Goal: Information Seeking & Learning: Learn about a topic

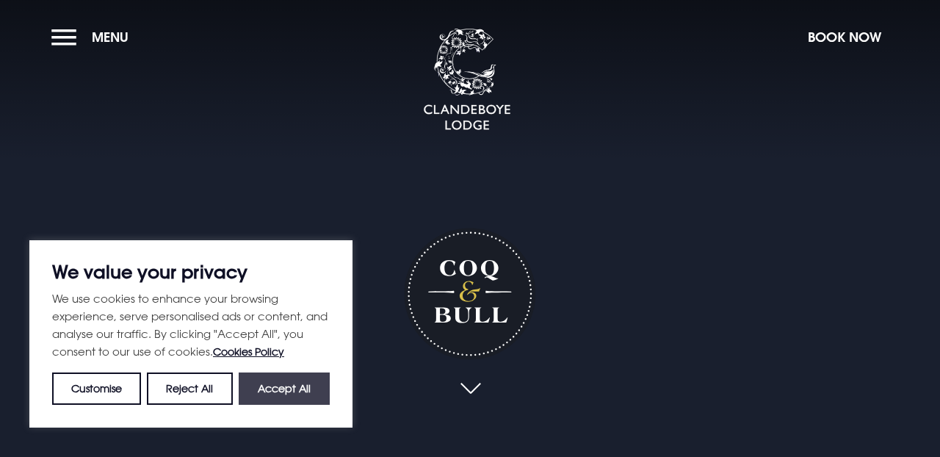
click at [302, 386] on button "Accept All" at bounding box center [284, 388] width 91 height 32
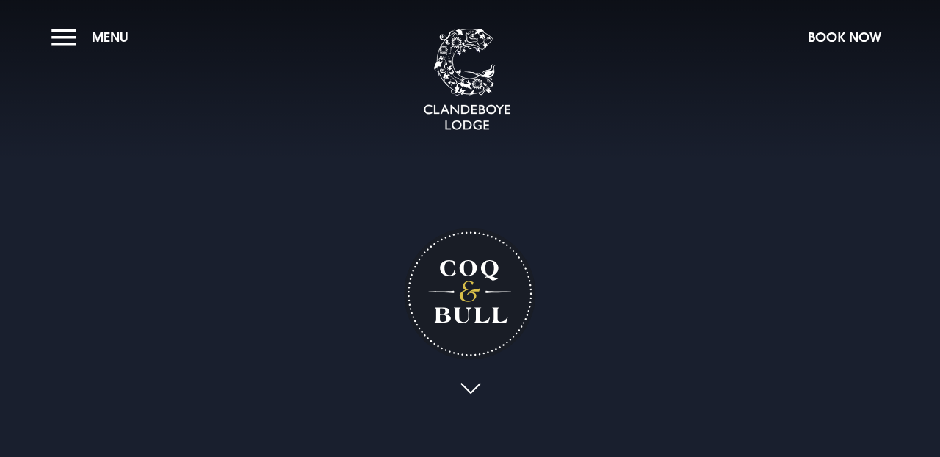
checkbox input "true"
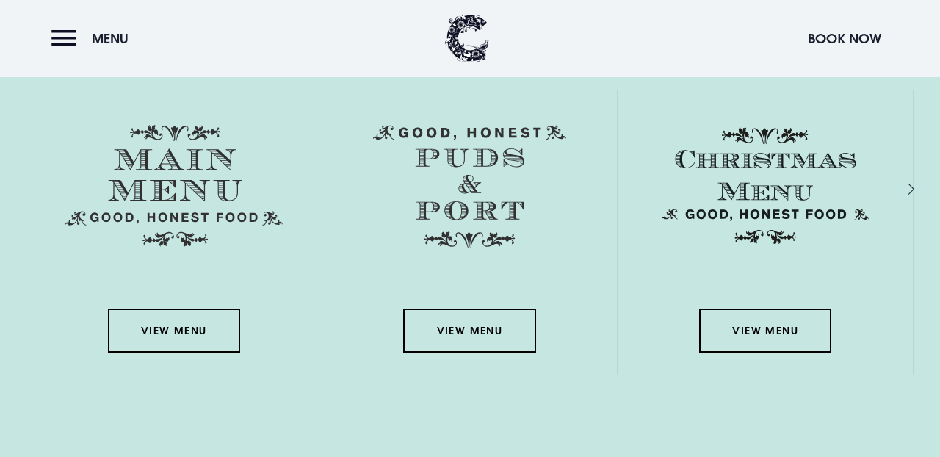
scroll to position [2022, 0]
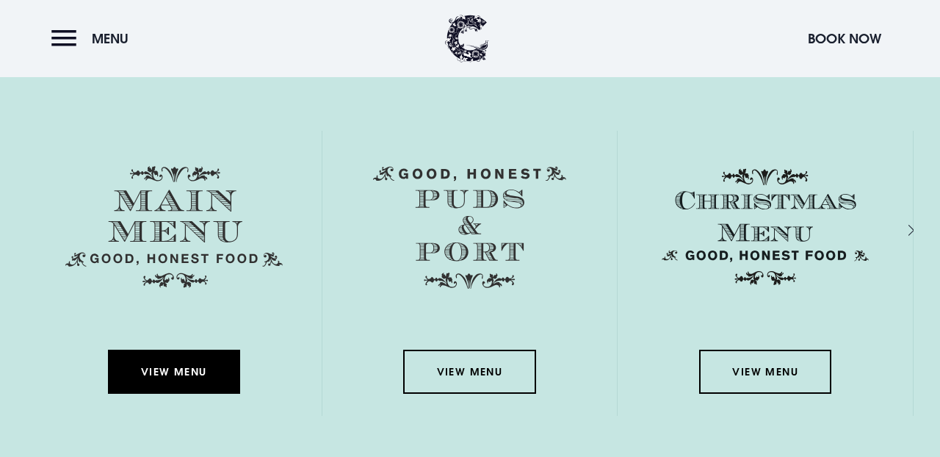
click at [190, 366] on link "View Menu" at bounding box center [174, 372] width 132 height 44
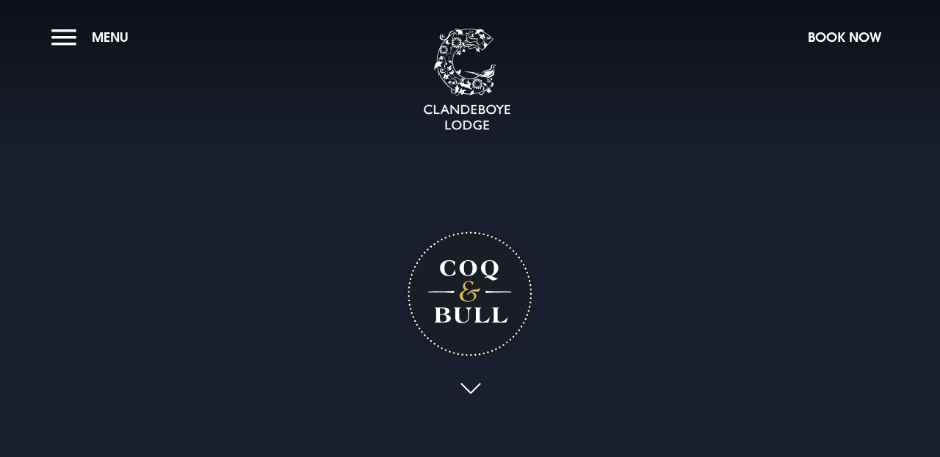
scroll to position [0, 0]
click at [66, 40] on button "Menu" at bounding box center [93, 37] width 84 height 32
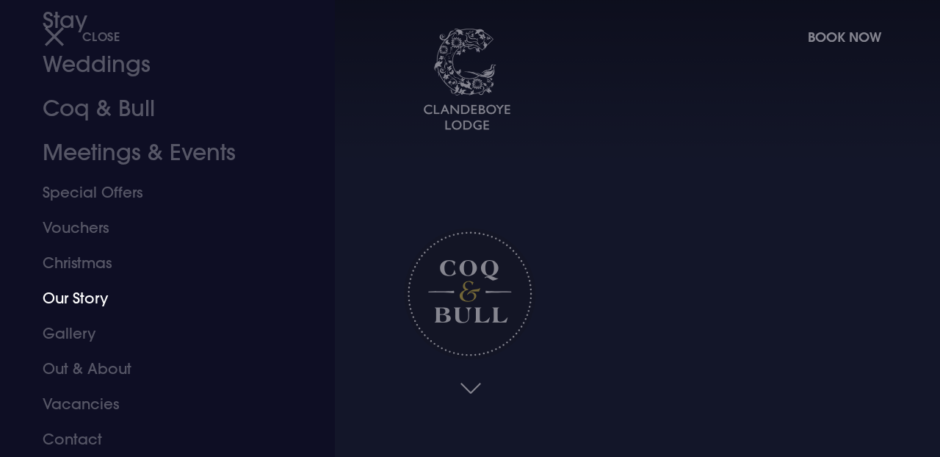
scroll to position [95, 0]
click at [119, 115] on link "Coq & Bull" at bounding box center [158, 109] width 230 height 44
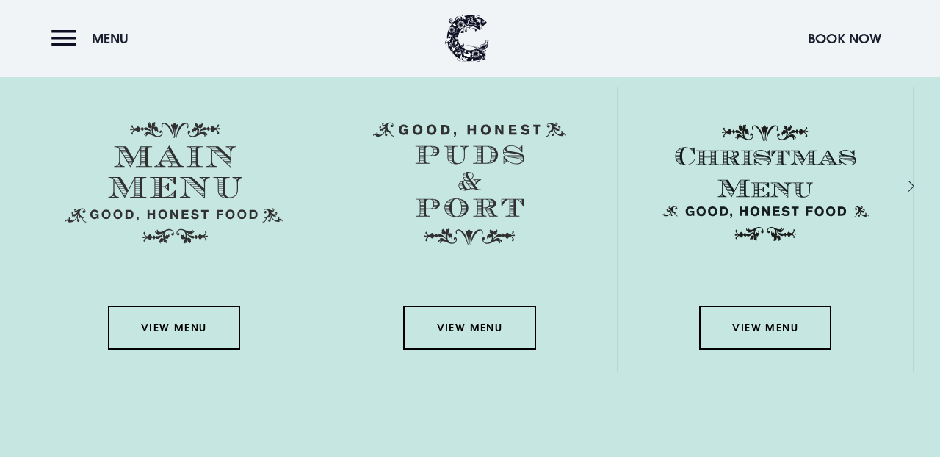
scroll to position [2082, 0]
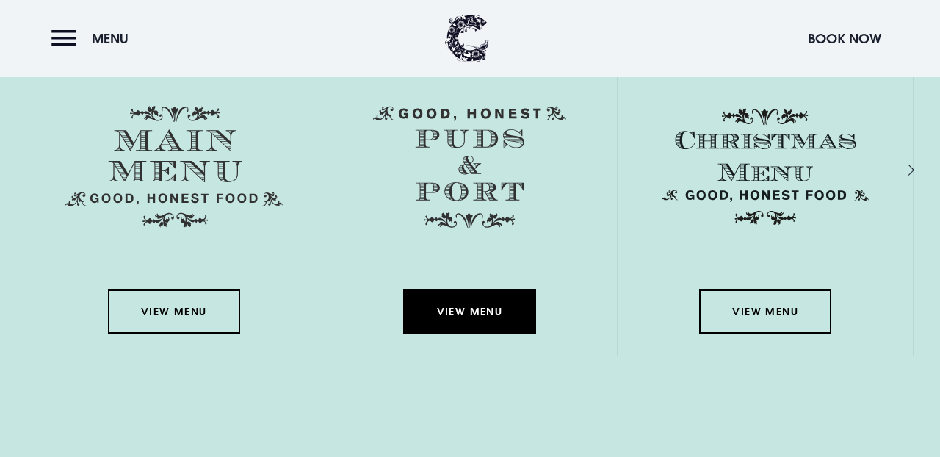
click at [484, 307] on link "View Menu" at bounding box center [469, 311] width 132 height 44
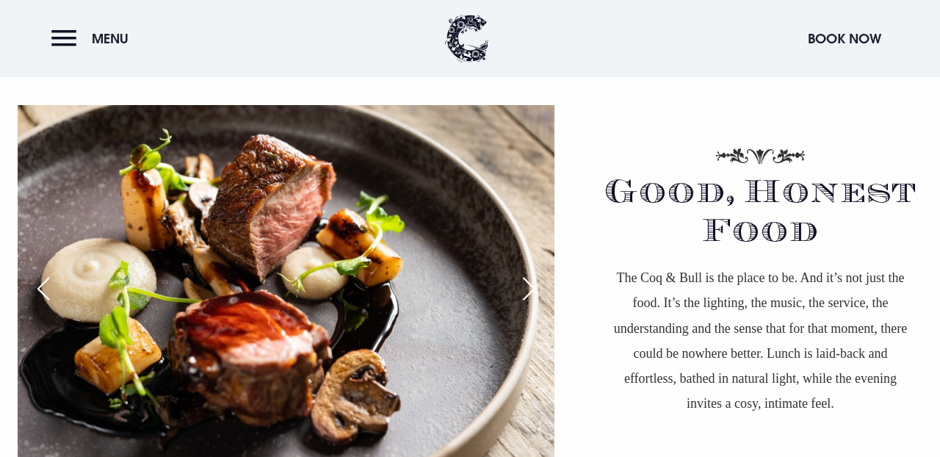
scroll to position [858, 0]
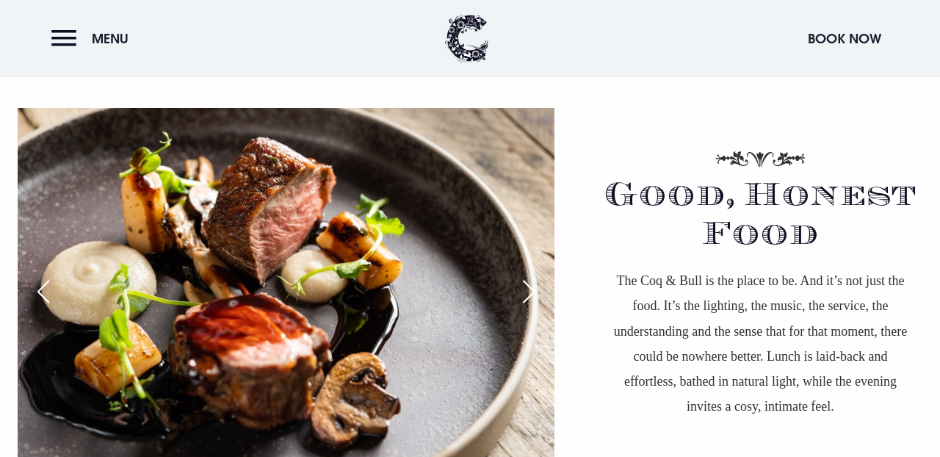
click at [525, 292] on div "Next slide" at bounding box center [528, 291] width 37 height 32
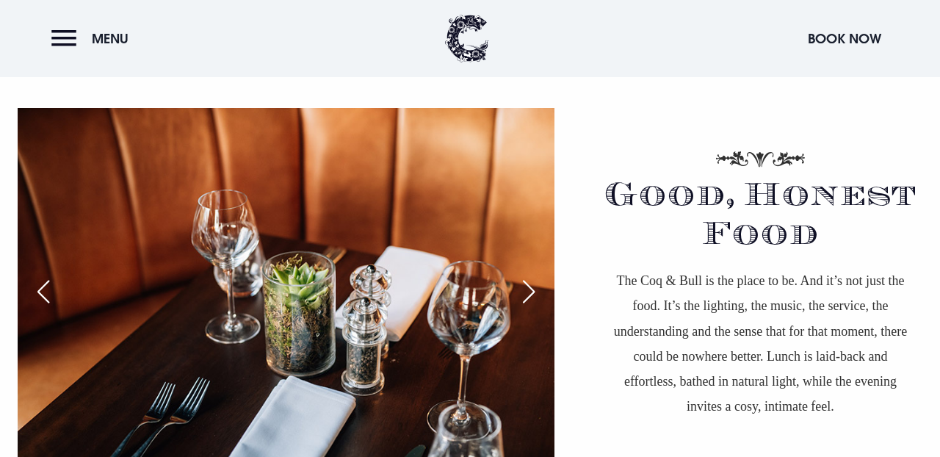
click at [525, 292] on div "Next slide" at bounding box center [528, 291] width 37 height 32
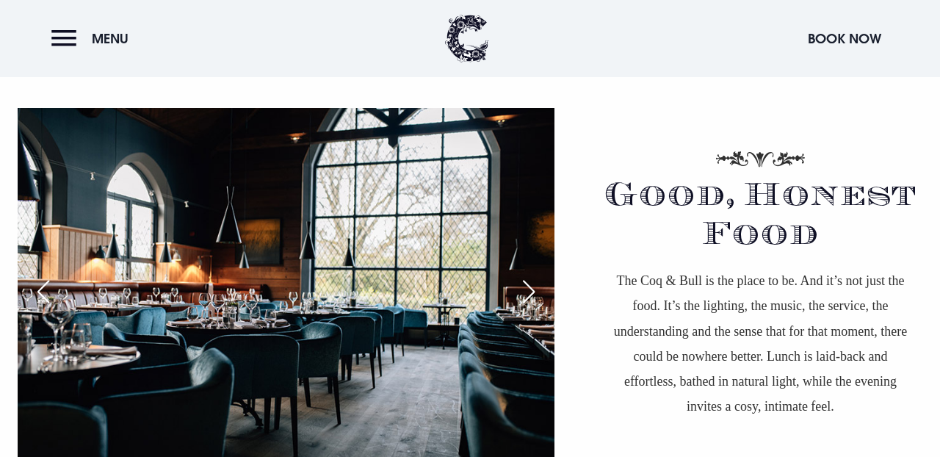
click at [525, 292] on div "Next slide" at bounding box center [528, 291] width 37 height 32
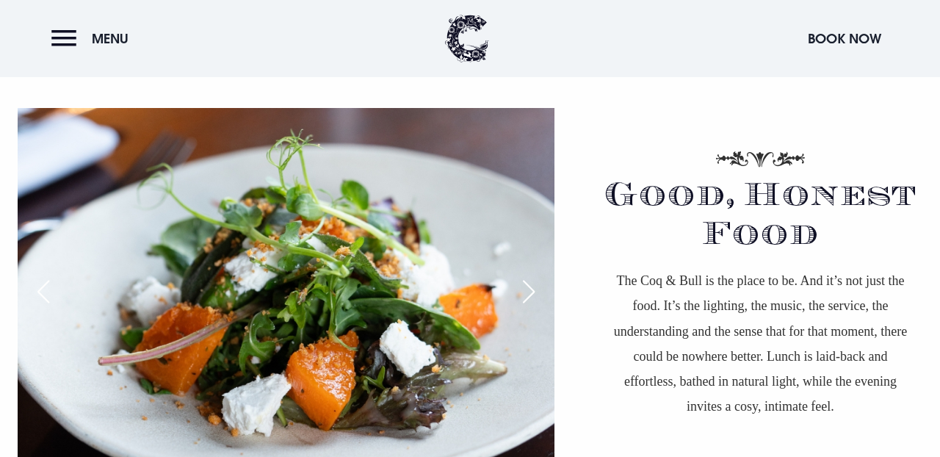
click at [525, 292] on div "Next slide" at bounding box center [528, 291] width 37 height 32
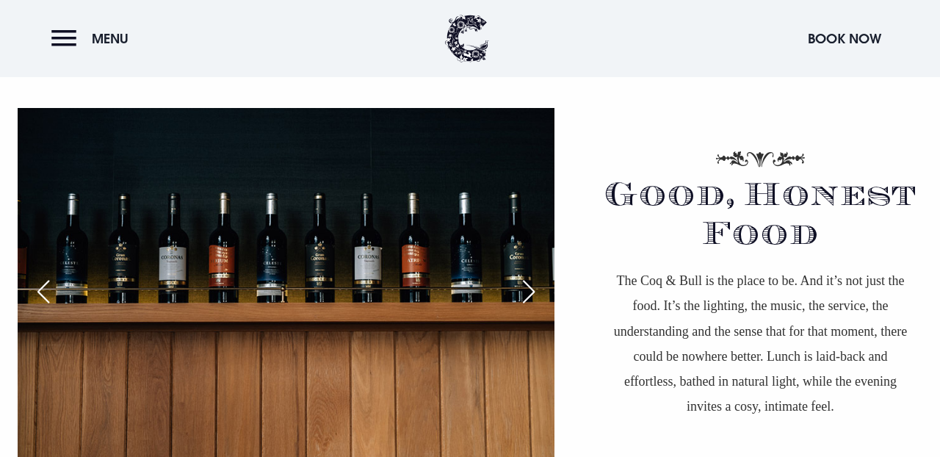
click at [525, 292] on div "Next slide" at bounding box center [528, 291] width 37 height 32
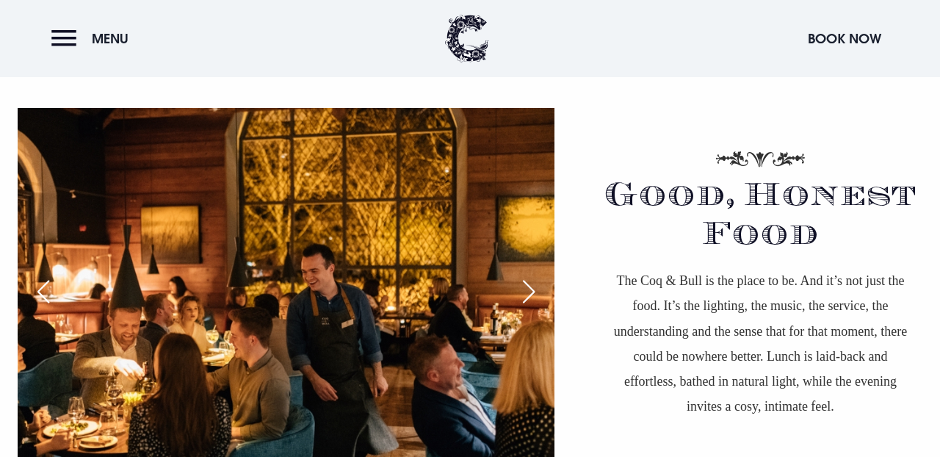
click at [525, 292] on div "Next slide" at bounding box center [528, 291] width 37 height 32
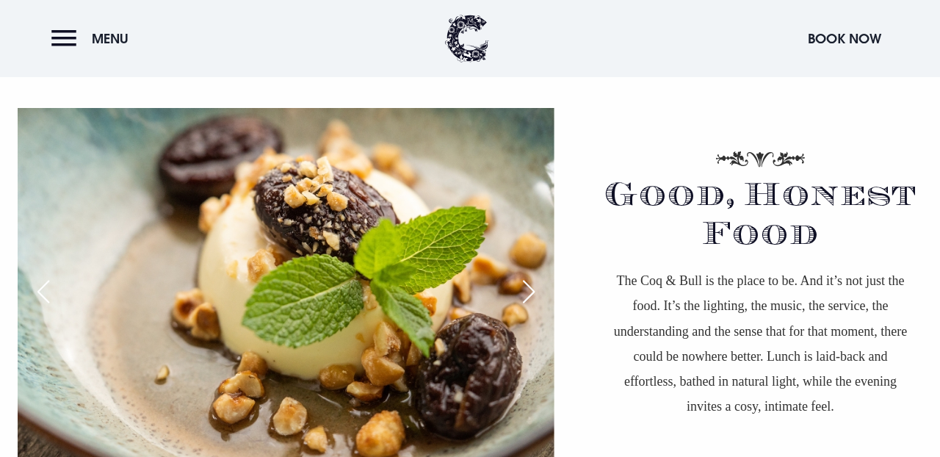
click at [525, 292] on div "Next slide" at bounding box center [528, 291] width 37 height 32
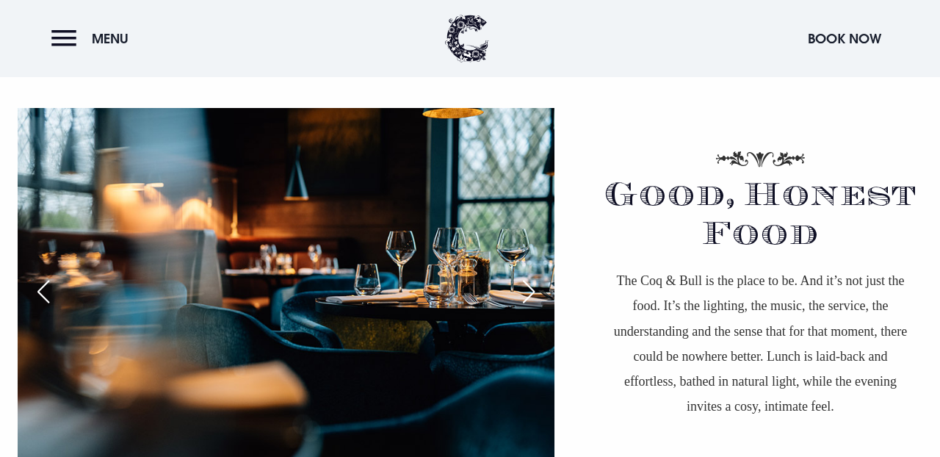
click at [525, 292] on div "Next slide" at bounding box center [528, 291] width 37 height 32
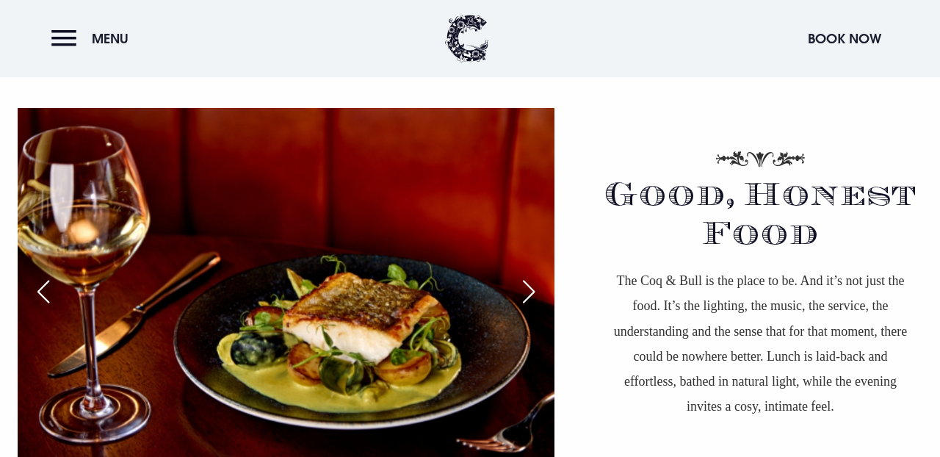
click at [525, 292] on div "Next slide" at bounding box center [528, 291] width 37 height 32
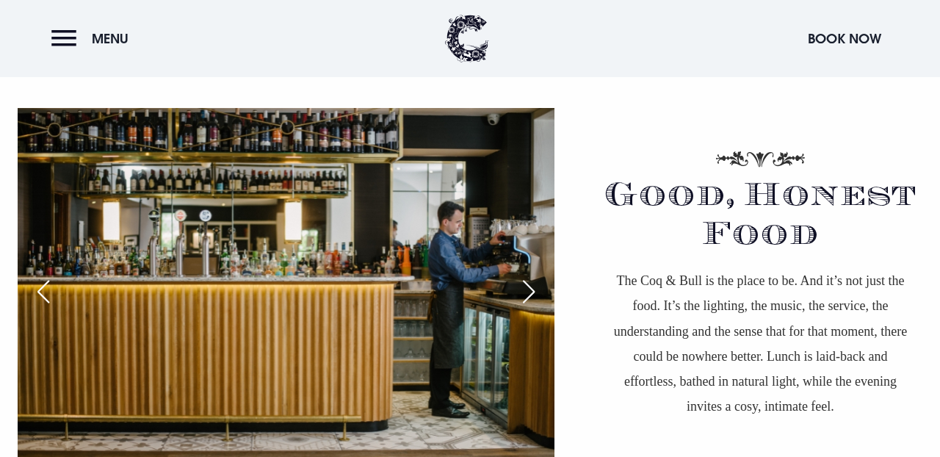
click at [525, 292] on div "Next slide" at bounding box center [528, 291] width 37 height 32
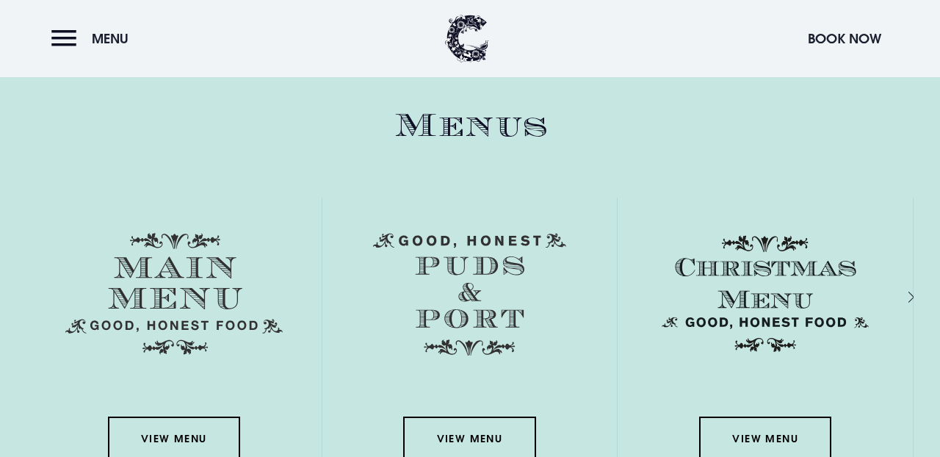
scroll to position [1956, 0]
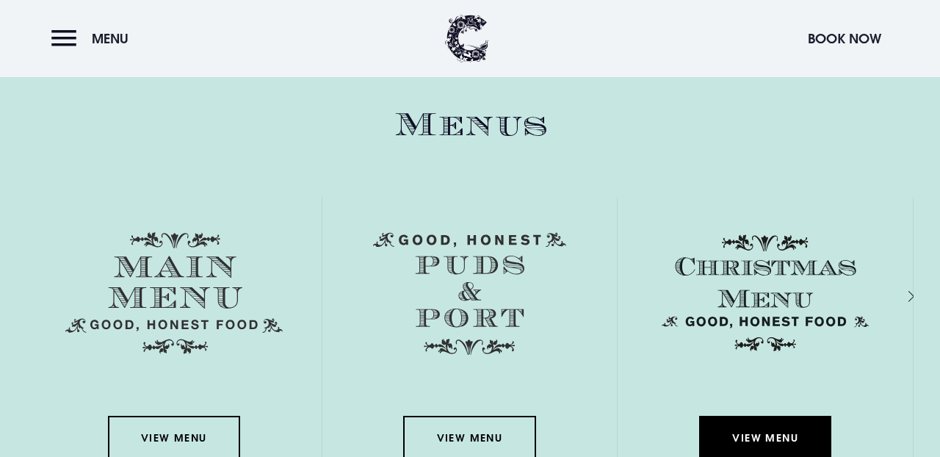
click at [729, 433] on link "View Menu" at bounding box center [765, 438] width 132 height 44
